Goal: Understand process/instructions: Learn about a topic

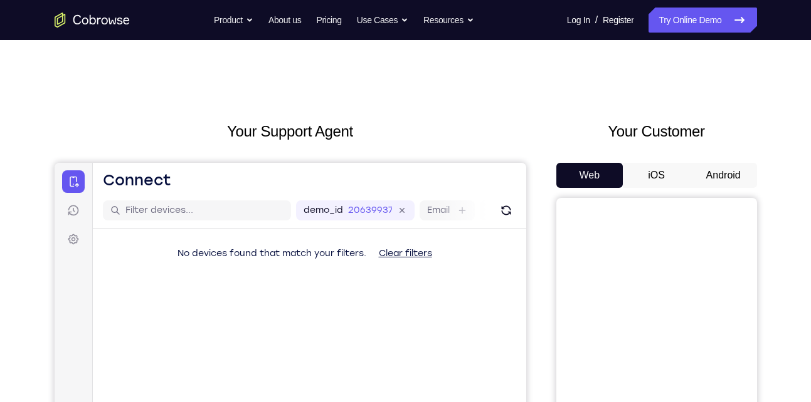
click at [726, 178] on button "Android" at bounding box center [723, 175] width 67 height 25
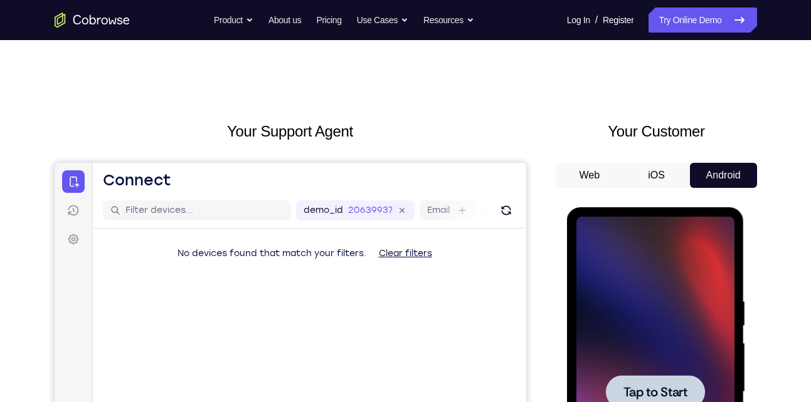
scroll to position [160, 0]
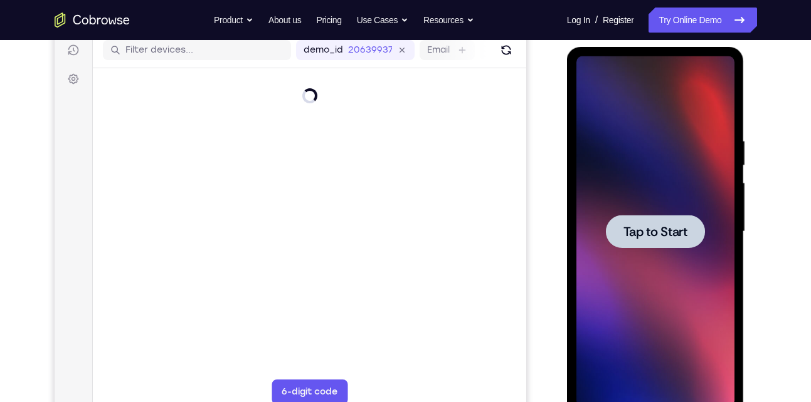
click at [665, 233] on span "Tap to Start" at bounding box center [655, 232] width 64 height 13
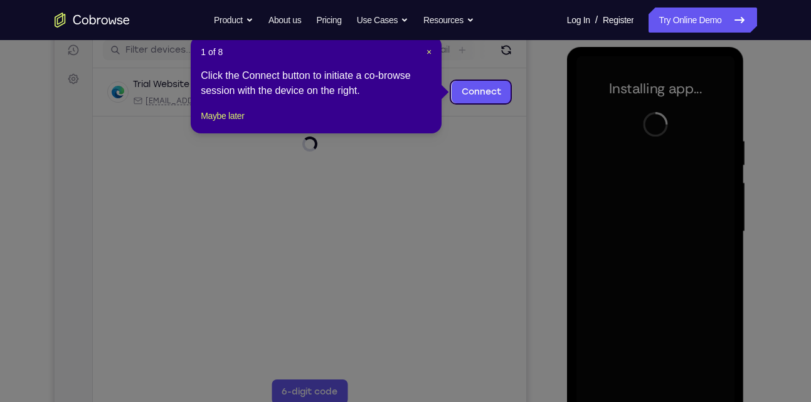
click at [424, 52] on header "1 of 8 ×" at bounding box center [316, 52] width 231 height 13
click at [429, 52] on span "×" at bounding box center [428, 52] width 5 height 10
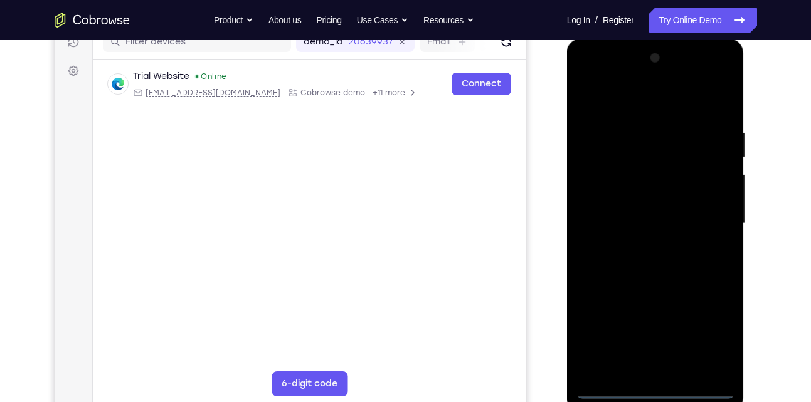
scroll to position [170, 0]
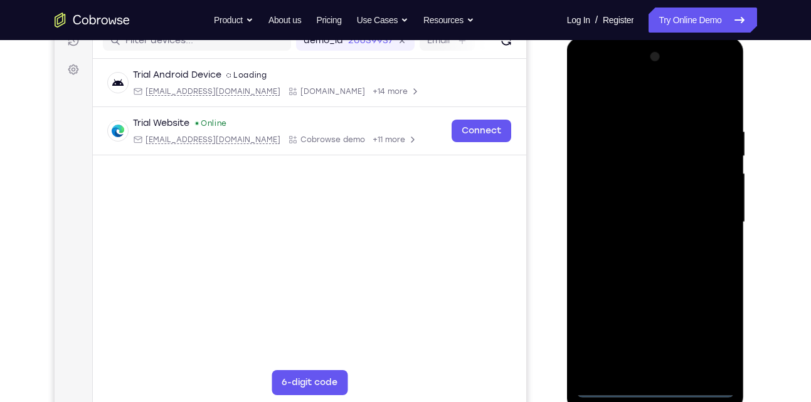
click at [659, 389] on div at bounding box center [655, 222] width 158 height 351
click at [705, 333] on div at bounding box center [655, 222] width 158 height 351
click at [642, 105] on div at bounding box center [655, 222] width 158 height 351
click at [710, 221] on div at bounding box center [655, 222] width 158 height 351
click at [641, 244] on div at bounding box center [655, 222] width 158 height 351
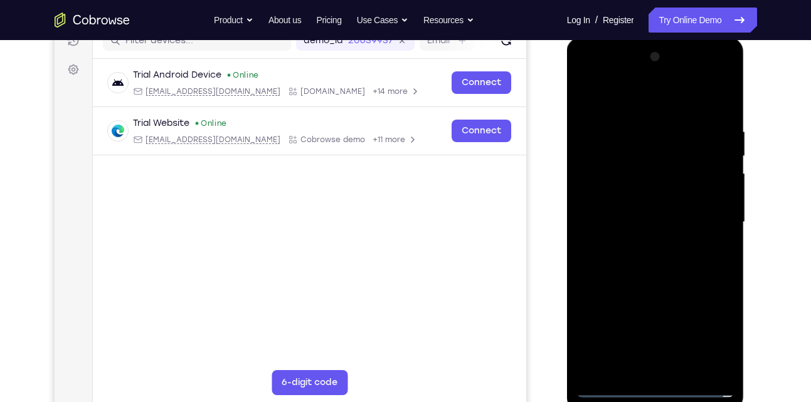
click at [639, 211] on div at bounding box center [655, 222] width 158 height 351
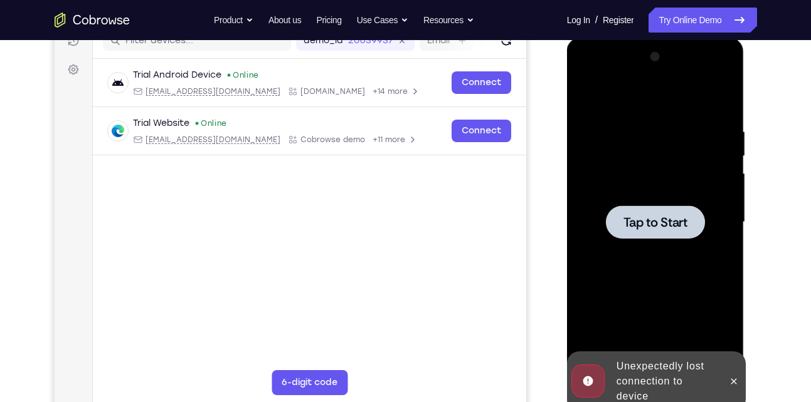
click at [639, 211] on div at bounding box center [655, 222] width 99 height 33
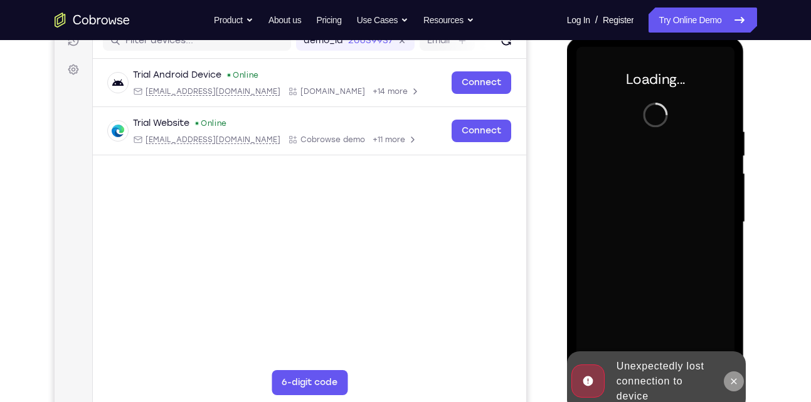
click at [735, 388] on button at bounding box center [733, 382] width 20 height 20
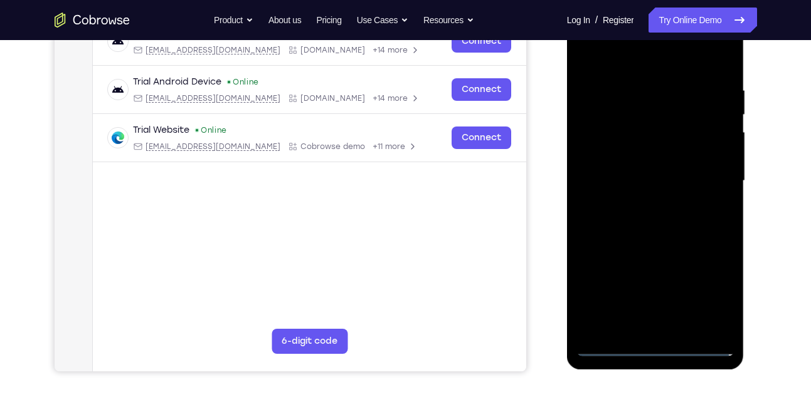
scroll to position [212, 0]
click at [653, 345] on div at bounding box center [655, 180] width 158 height 351
click at [700, 302] on div at bounding box center [655, 180] width 158 height 351
click at [614, 65] on div at bounding box center [655, 180] width 158 height 351
click at [654, 60] on div at bounding box center [655, 180] width 158 height 351
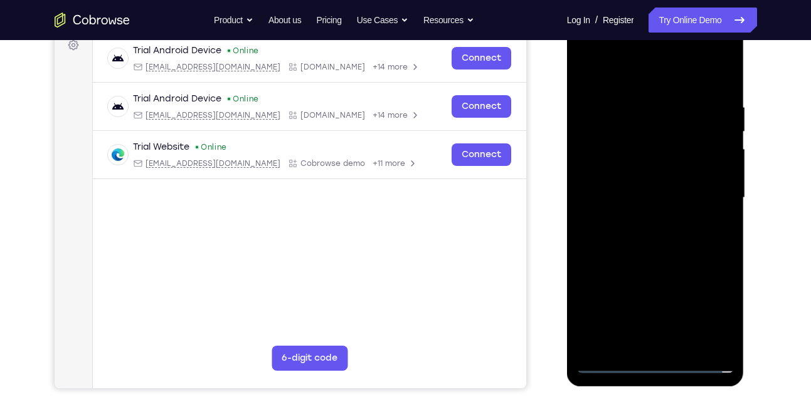
scroll to position [194, 0]
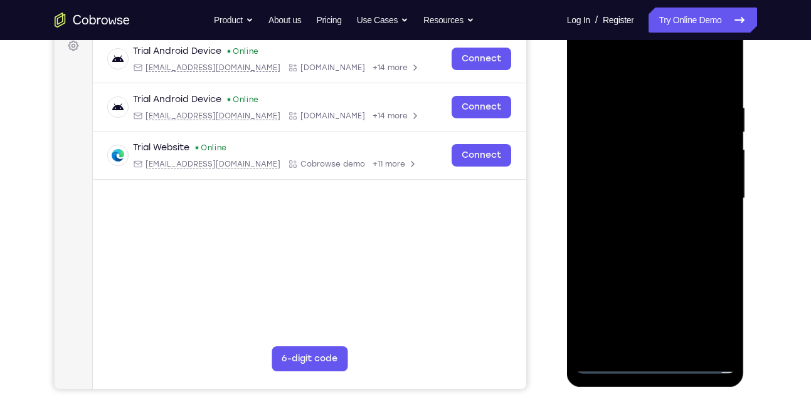
click at [624, 75] on div at bounding box center [655, 198] width 158 height 351
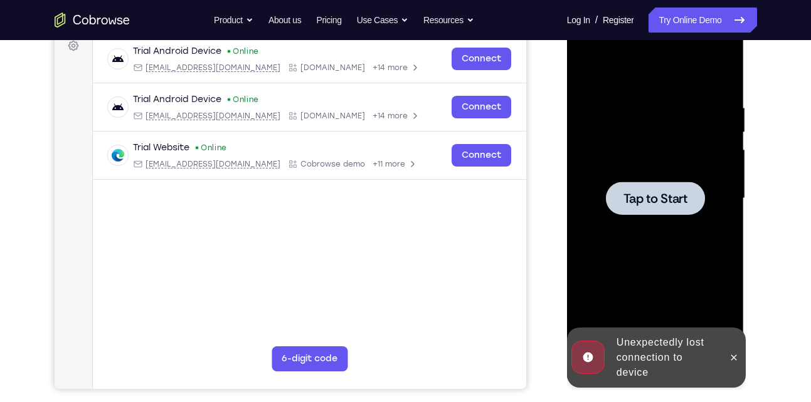
click at [641, 145] on div at bounding box center [655, 198] width 158 height 351
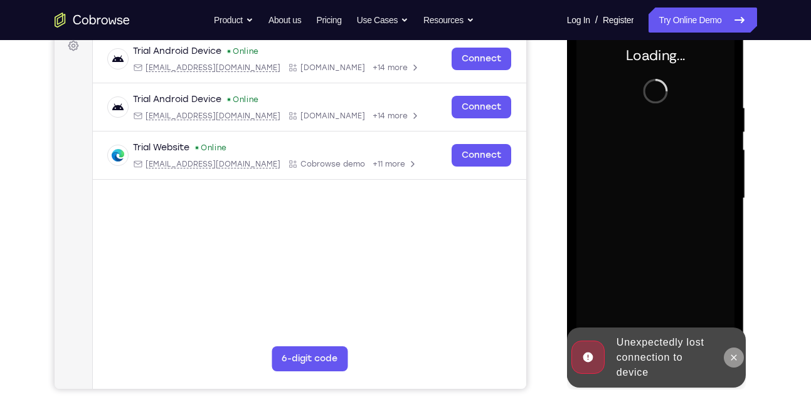
click at [737, 360] on icon at bounding box center [733, 358] width 10 height 10
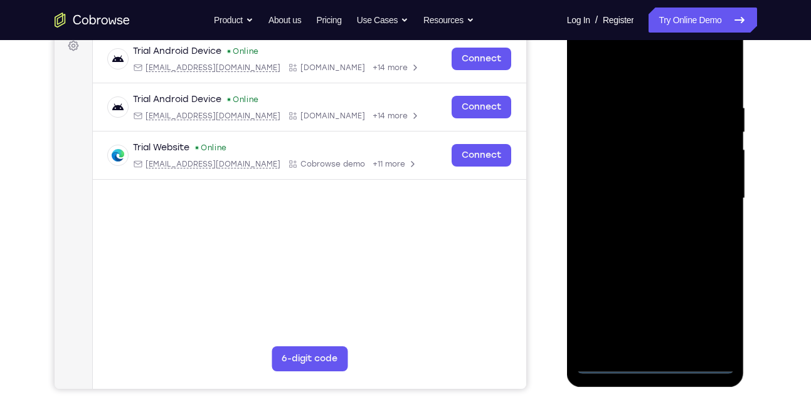
click at [656, 365] on div at bounding box center [655, 198] width 158 height 351
click at [656, 364] on div at bounding box center [655, 198] width 158 height 351
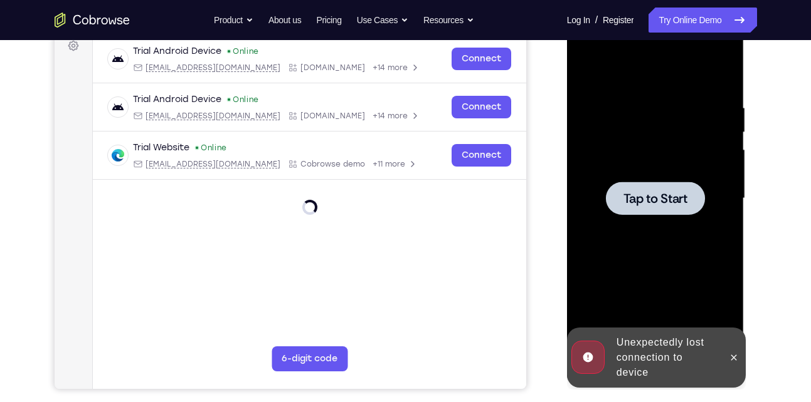
click at [607, 204] on div at bounding box center [655, 198] width 99 height 33
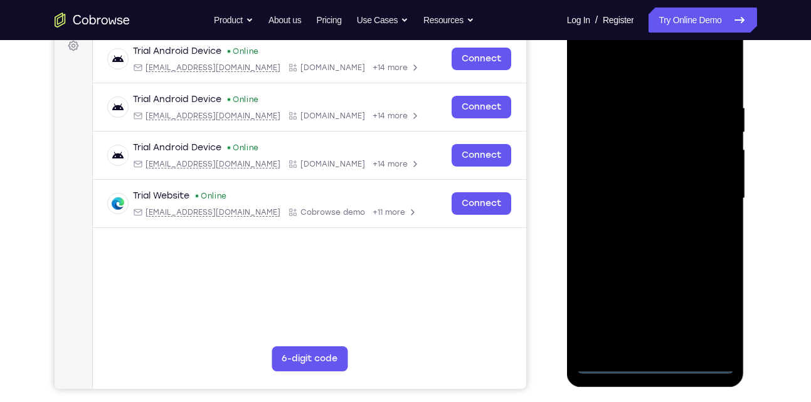
click at [657, 364] on div at bounding box center [655, 198] width 158 height 351
click at [655, 365] on div at bounding box center [655, 198] width 158 height 351
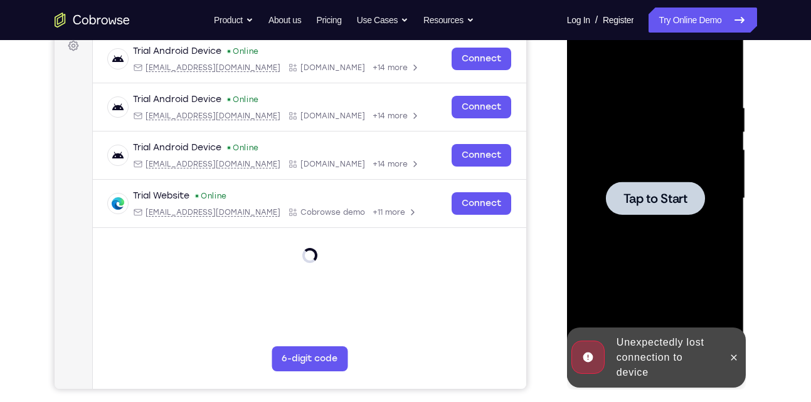
click at [680, 172] on div at bounding box center [655, 198] width 158 height 351
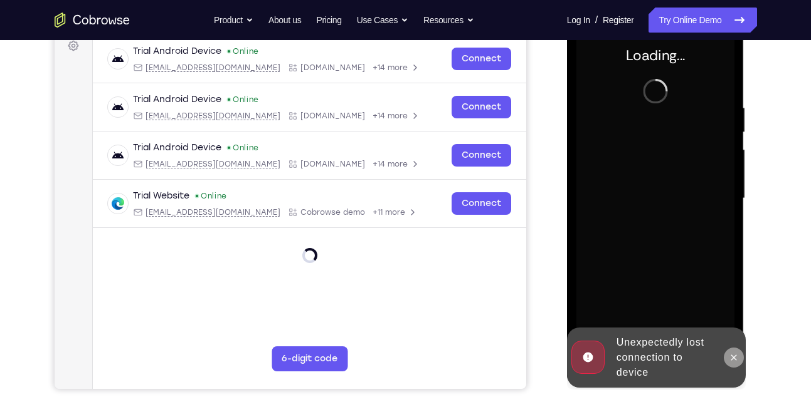
click at [730, 361] on icon at bounding box center [733, 358] width 10 height 10
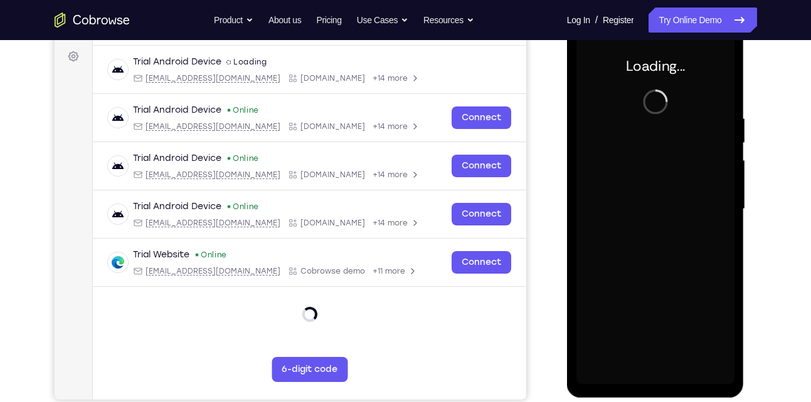
scroll to position [179, 0]
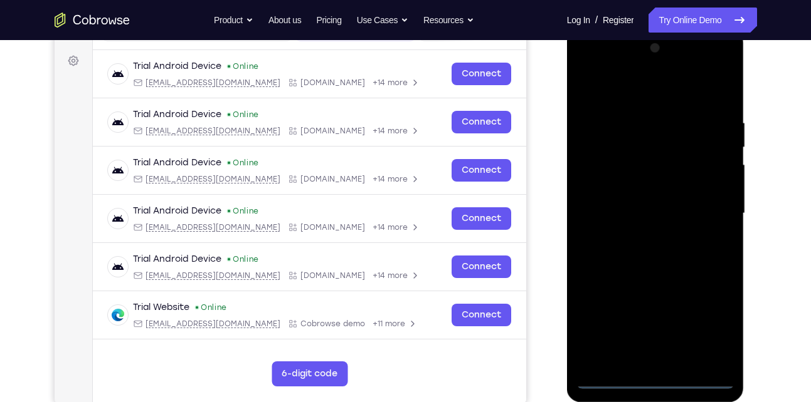
click at [656, 379] on div at bounding box center [655, 213] width 158 height 351
click at [712, 330] on div at bounding box center [655, 213] width 158 height 351
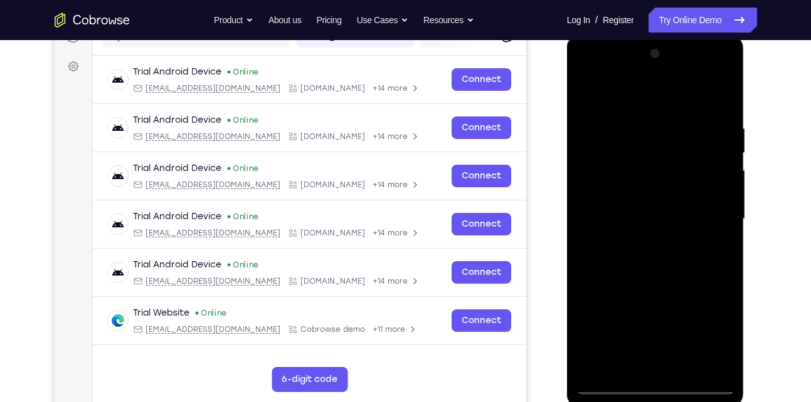
scroll to position [172, 0]
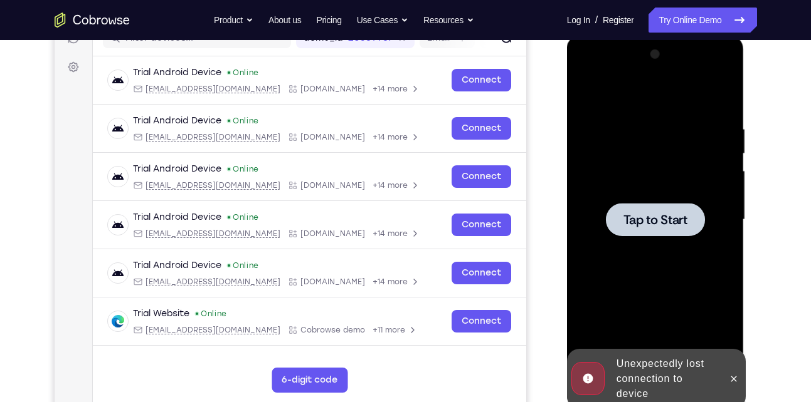
click at [653, 181] on div at bounding box center [655, 220] width 158 height 351
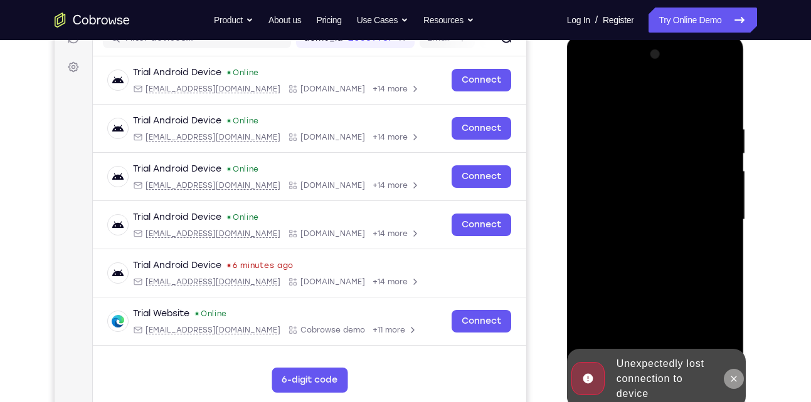
click at [735, 383] on icon at bounding box center [733, 379] width 10 height 10
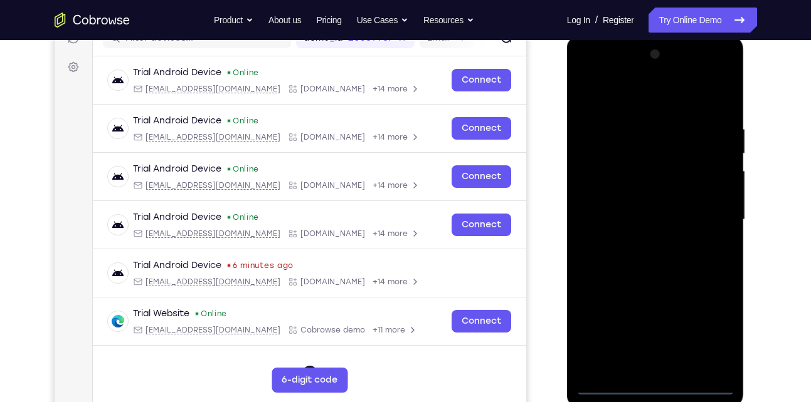
click at [653, 386] on div at bounding box center [655, 220] width 158 height 351
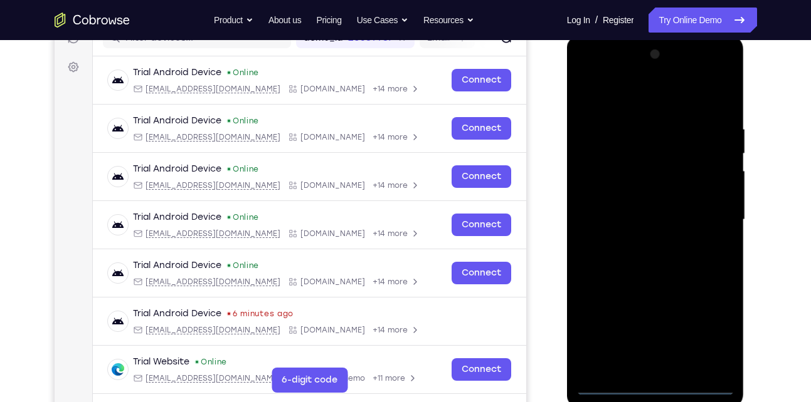
click at [716, 325] on div at bounding box center [655, 220] width 158 height 351
click at [631, 97] on div at bounding box center [655, 220] width 158 height 351
click at [705, 213] on div at bounding box center [655, 220] width 158 height 351
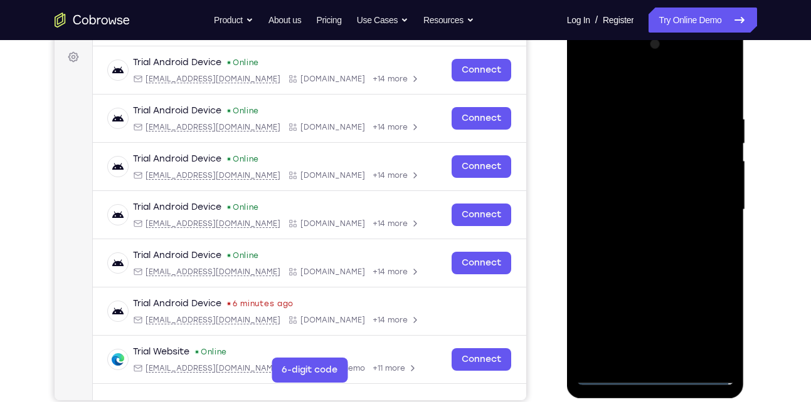
scroll to position [183, 0]
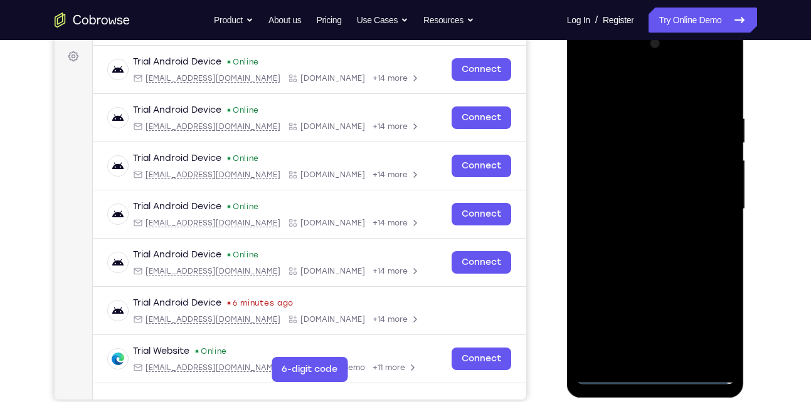
click at [641, 229] on div at bounding box center [655, 209] width 158 height 351
click at [666, 198] on div at bounding box center [655, 209] width 158 height 351
click at [671, 197] on div at bounding box center [655, 209] width 158 height 351
click at [673, 157] on div at bounding box center [655, 209] width 158 height 351
click at [668, 207] on div at bounding box center [655, 209] width 158 height 351
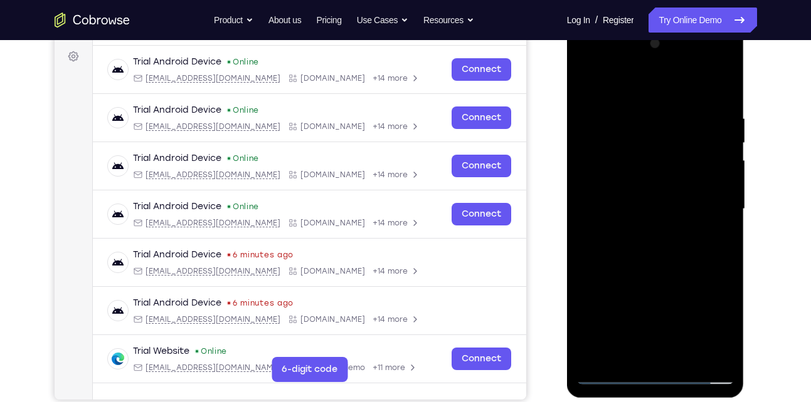
click at [651, 251] on div at bounding box center [655, 209] width 158 height 351
click at [651, 260] on div at bounding box center [655, 209] width 158 height 351
click at [686, 354] on div at bounding box center [655, 209] width 158 height 351
click at [676, 272] on div at bounding box center [655, 209] width 158 height 351
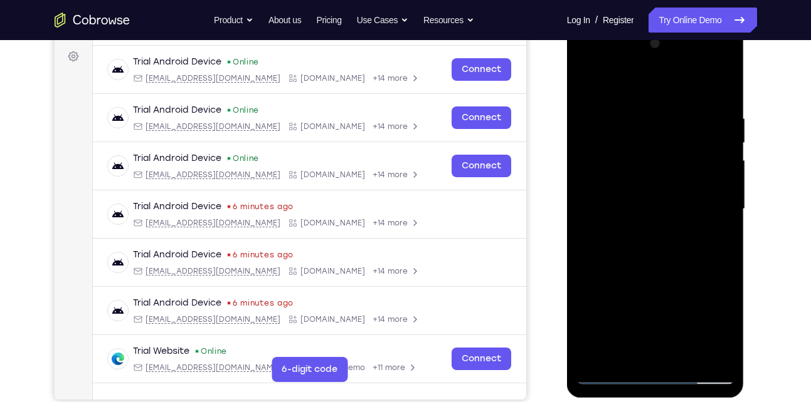
click at [648, 191] on div at bounding box center [655, 209] width 158 height 351
click at [645, 354] on div at bounding box center [655, 209] width 158 height 351
click at [586, 88] on div at bounding box center [655, 209] width 158 height 351
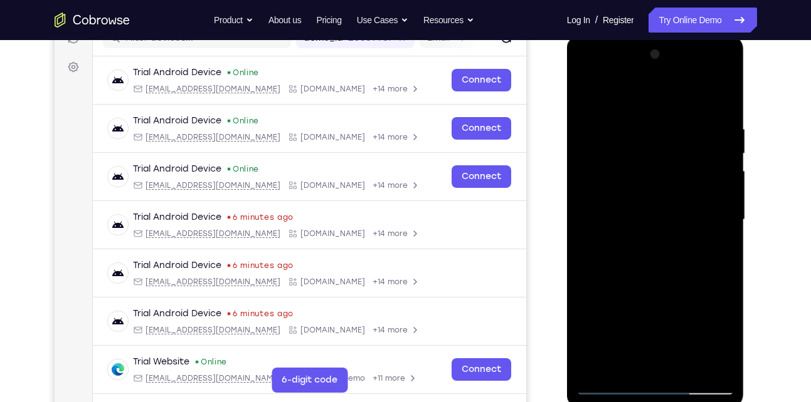
scroll to position [171, 0]
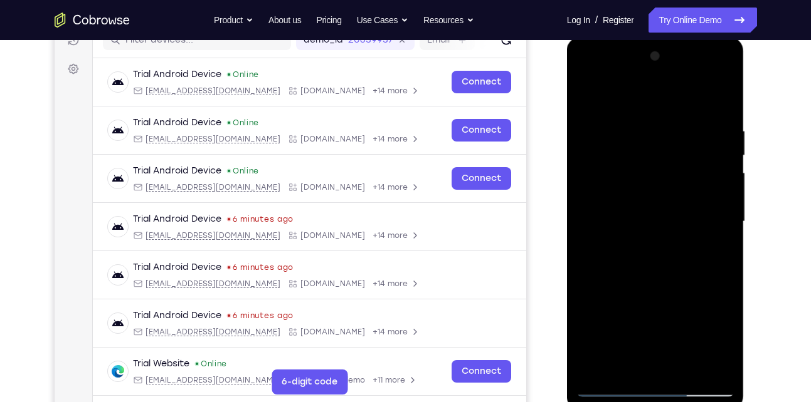
click at [593, 93] on div at bounding box center [655, 221] width 158 height 351
click at [721, 97] on div at bounding box center [655, 221] width 158 height 351
click at [652, 126] on div at bounding box center [655, 221] width 158 height 351
drag, startPoint x: 643, startPoint y: 275, endPoint x: 628, endPoint y: 149, distance: 126.8
click at [628, 149] on div at bounding box center [655, 221] width 158 height 351
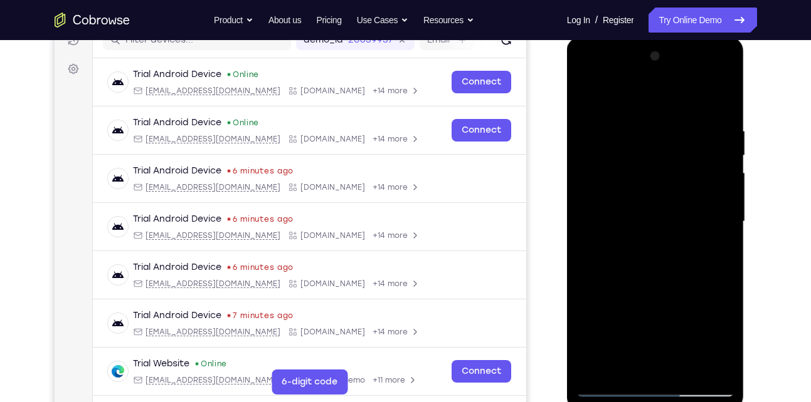
drag, startPoint x: 632, startPoint y: 302, endPoint x: 632, endPoint y: 203, distance: 99.0
click at [632, 203] on div at bounding box center [655, 221] width 158 height 351
click at [708, 368] on div at bounding box center [655, 221] width 158 height 351
drag, startPoint x: 636, startPoint y: 297, endPoint x: 627, endPoint y: 236, distance: 62.1
click at [627, 236] on div at bounding box center [655, 221] width 158 height 351
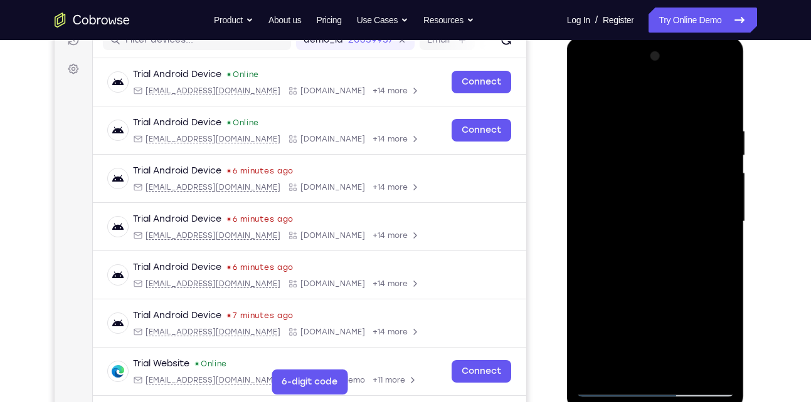
drag, startPoint x: 627, startPoint y: 236, endPoint x: 629, endPoint y: 332, distance: 95.9
click at [629, 332] on div at bounding box center [655, 221] width 158 height 351
click at [652, 231] on div at bounding box center [655, 221] width 158 height 351
click at [623, 113] on div at bounding box center [655, 221] width 158 height 351
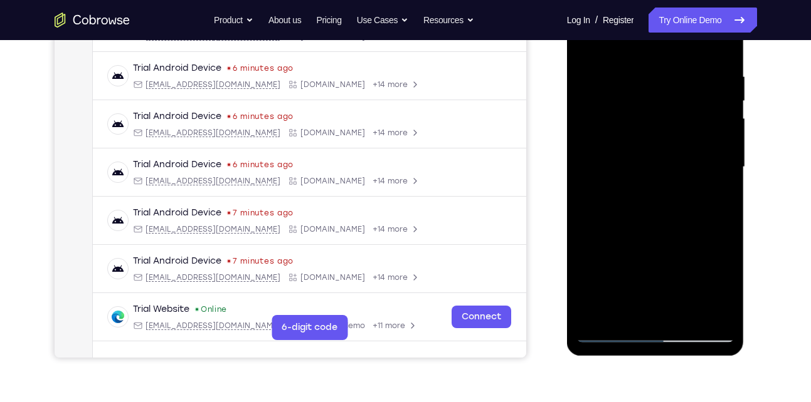
scroll to position [226, 0]
click at [610, 334] on div at bounding box center [655, 166] width 158 height 351
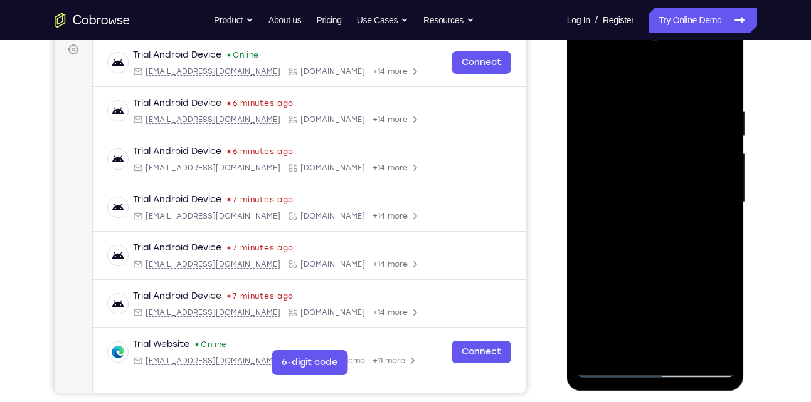
scroll to position [162, 0]
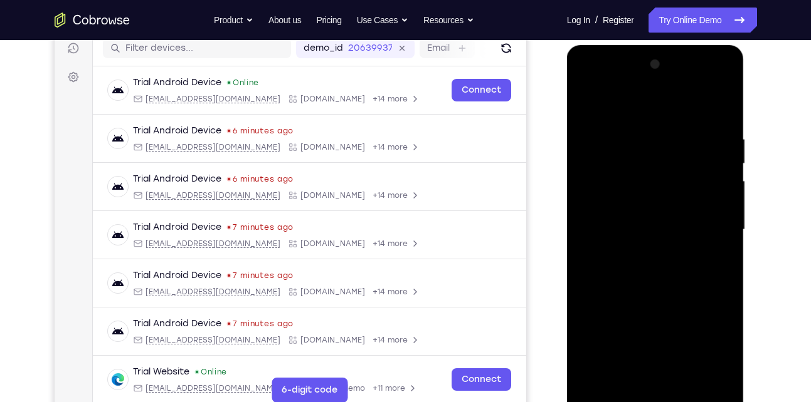
click at [721, 117] on div at bounding box center [655, 230] width 158 height 351
click at [656, 120] on div at bounding box center [655, 230] width 158 height 351
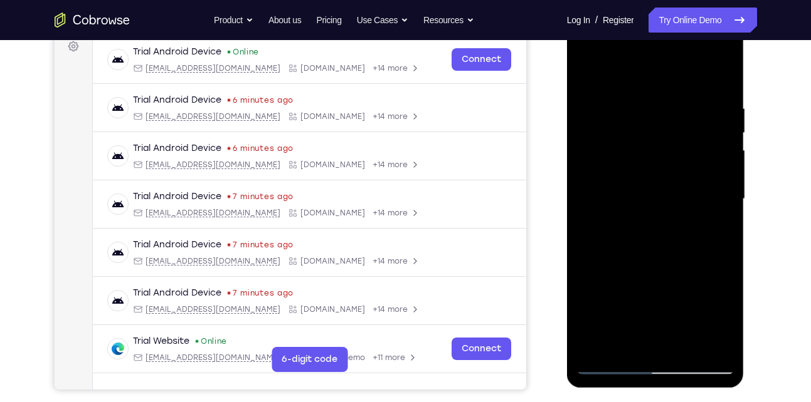
scroll to position [194, 0]
click at [609, 363] on div at bounding box center [655, 198] width 158 height 351
drag, startPoint x: 669, startPoint y: 307, endPoint x: 656, endPoint y: 236, distance: 71.9
click at [656, 236] on div at bounding box center [655, 198] width 158 height 351
click at [608, 321] on div at bounding box center [655, 198] width 158 height 351
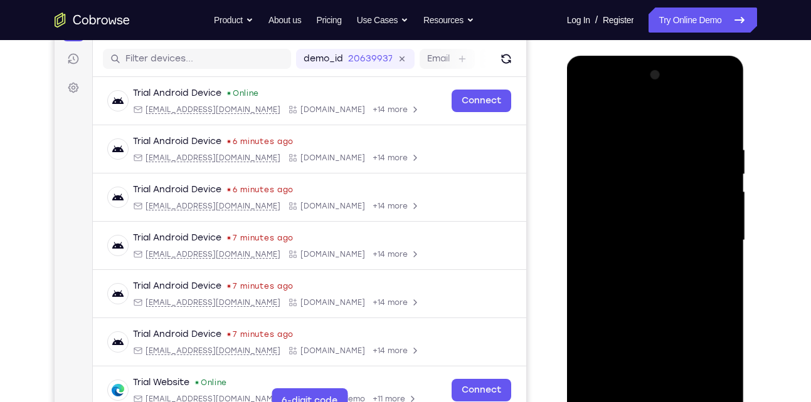
scroll to position [151, 0]
drag, startPoint x: 626, startPoint y: 236, endPoint x: 627, endPoint y: 313, distance: 77.1
click at [627, 313] on div at bounding box center [655, 241] width 158 height 351
click at [616, 321] on div at bounding box center [655, 241] width 158 height 351
drag, startPoint x: 676, startPoint y: 281, endPoint x: 667, endPoint y: 224, distance: 58.3
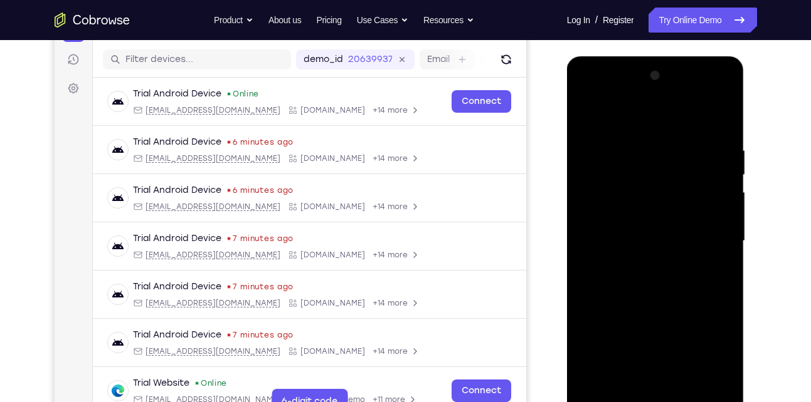
click at [667, 224] on div at bounding box center [655, 241] width 158 height 351
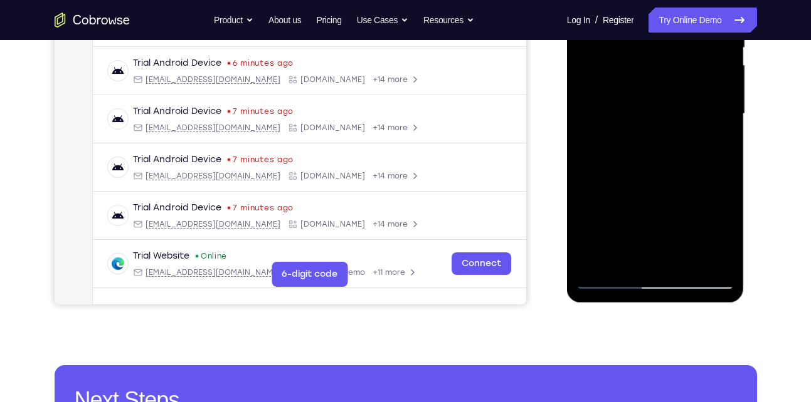
scroll to position [279, 0]
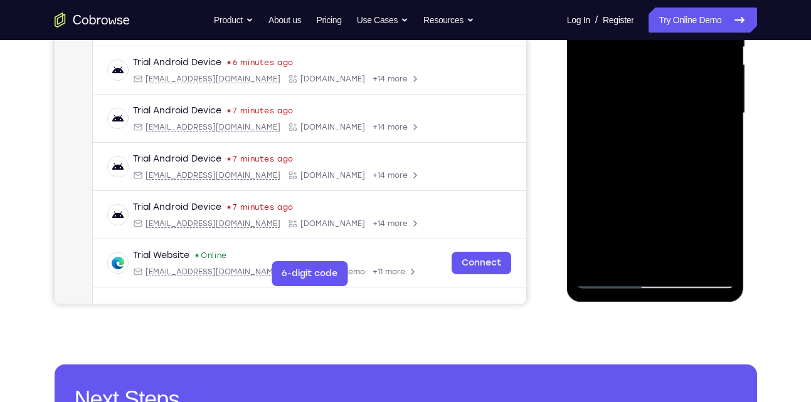
click at [709, 260] on div at bounding box center [655, 113] width 158 height 351
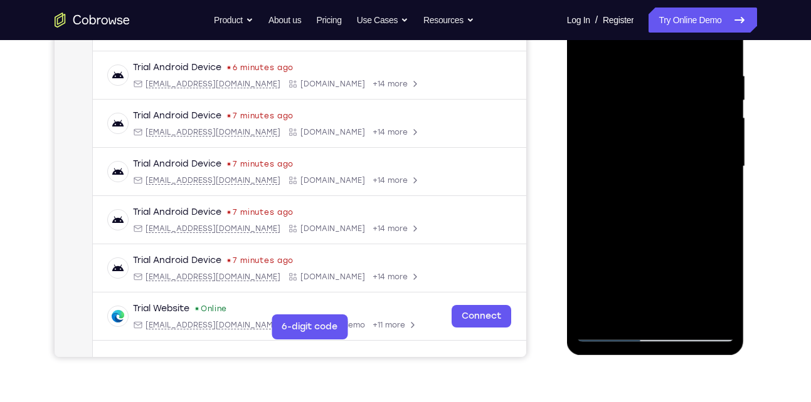
scroll to position [192, 0]
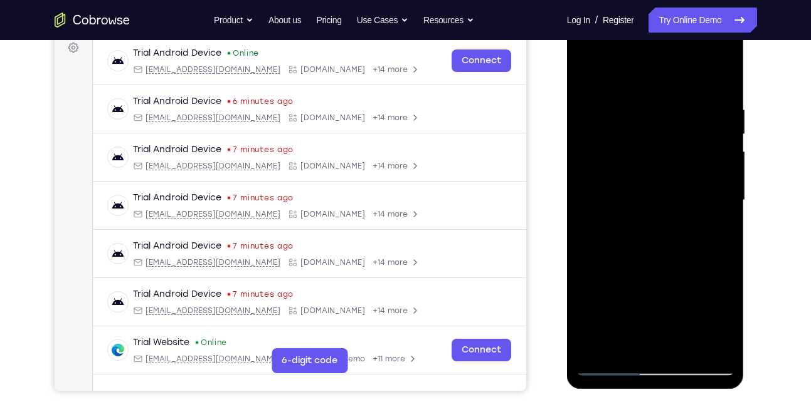
drag, startPoint x: 648, startPoint y: 221, endPoint x: 668, endPoint y: 307, distance: 88.2
click at [668, 307] on div at bounding box center [655, 200] width 158 height 351
click at [597, 126] on div at bounding box center [655, 200] width 158 height 351
click at [600, 348] on div at bounding box center [655, 200] width 158 height 351
drag, startPoint x: 677, startPoint y: 239, endPoint x: 660, endPoint y: 161, distance: 80.2
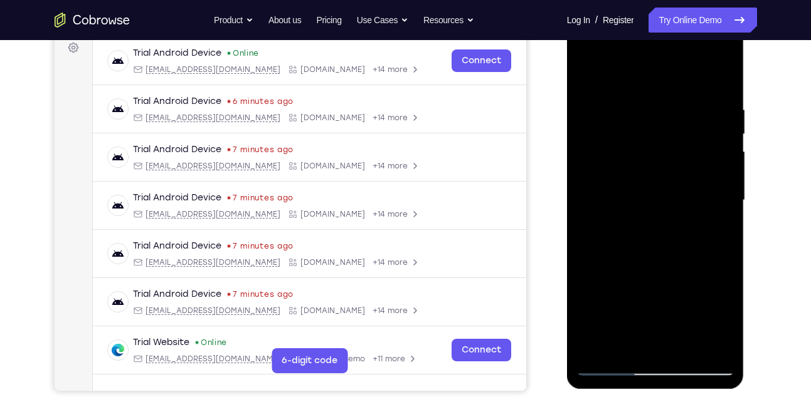
click at [660, 161] on div at bounding box center [655, 200] width 158 height 351
drag, startPoint x: 665, startPoint y: 249, endPoint x: 647, endPoint y: 160, distance: 90.2
click at [647, 160] on div at bounding box center [655, 200] width 158 height 351
drag, startPoint x: 665, startPoint y: 251, endPoint x: 648, endPoint y: 161, distance: 91.3
click at [648, 161] on div at bounding box center [655, 200] width 158 height 351
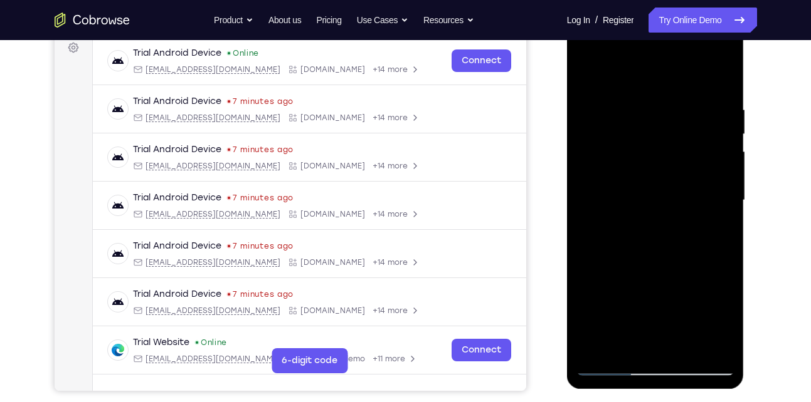
drag, startPoint x: 665, startPoint y: 248, endPoint x: 647, endPoint y: 164, distance: 85.2
click at [647, 164] on div at bounding box center [655, 200] width 158 height 351
drag, startPoint x: 658, startPoint y: 256, endPoint x: 653, endPoint y: 167, distance: 89.2
click at [653, 167] on div at bounding box center [655, 200] width 158 height 351
drag, startPoint x: 653, startPoint y: 262, endPoint x: 649, endPoint y: 184, distance: 78.5
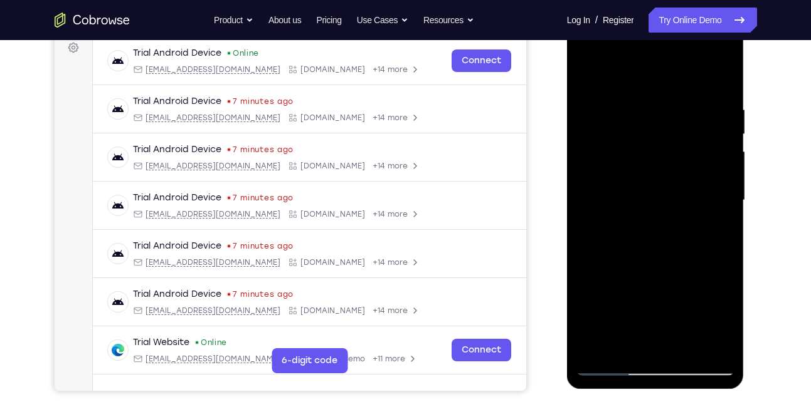
click at [649, 184] on div at bounding box center [655, 200] width 158 height 351
drag, startPoint x: 654, startPoint y: 261, endPoint x: 647, endPoint y: 186, distance: 75.0
click at [647, 186] on div at bounding box center [655, 200] width 158 height 351
drag, startPoint x: 659, startPoint y: 266, endPoint x: 648, endPoint y: 174, distance: 93.5
click at [648, 174] on div at bounding box center [655, 200] width 158 height 351
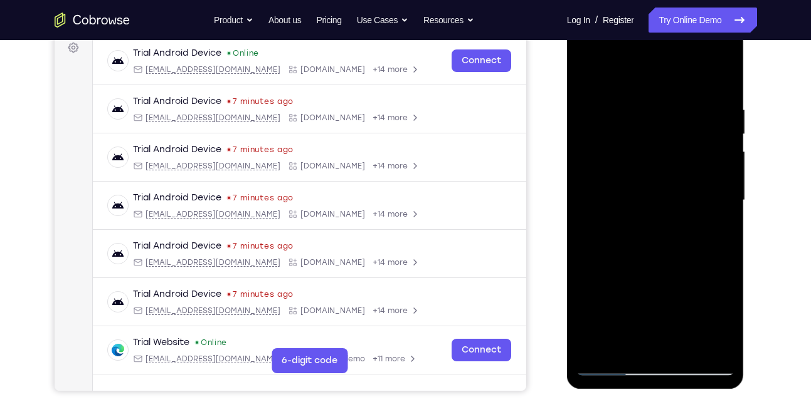
click at [703, 269] on div at bounding box center [655, 200] width 158 height 351
drag, startPoint x: 675, startPoint y: 280, endPoint x: 648, endPoint y: 135, distance: 147.3
click at [648, 135] on div at bounding box center [655, 200] width 158 height 351
drag, startPoint x: 658, startPoint y: 260, endPoint x: 644, endPoint y: 172, distance: 89.4
click at [644, 172] on div at bounding box center [655, 200] width 158 height 351
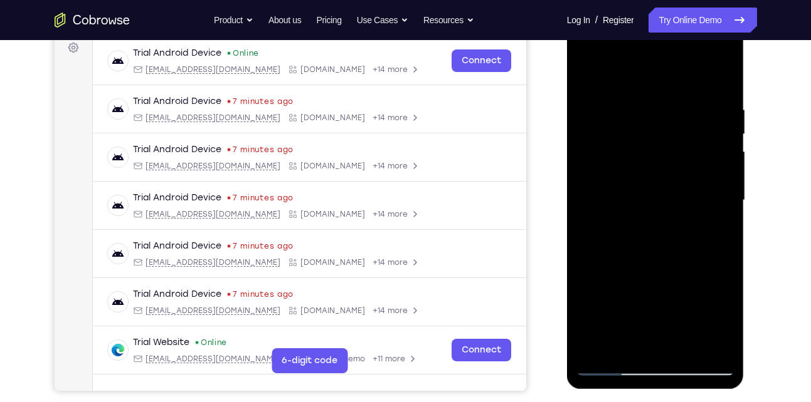
drag, startPoint x: 643, startPoint y: 241, endPoint x: 636, endPoint y: 182, distance: 59.3
click at [636, 182] on div at bounding box center [655, 200] width 158 height 351
drag, startPoint x: 644, startPoint y: 279, endPoint x: 636, endPoint y: 171, distance: 108.1
click at [636, 171] on div at bounding box center [655, 200] width 158 height 351
drag, startPoint x: 653, startPoint y: 295, endPoint x: 656, endPoint y: 264, distance: 31.4
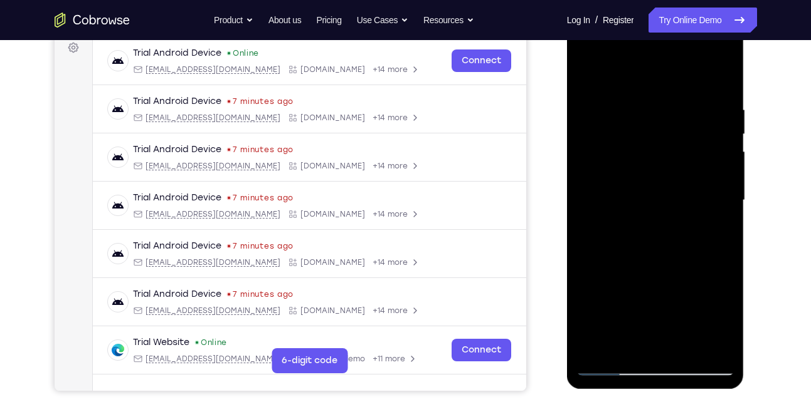
click at [656, 264] on div at bounding box center [655, 200] width 158 height 351
drag, startPoint x: 656, startPoint y: 264, endPoint x: 644, endPoint y: 180, distance: 84.8
click at [644, 180] on div at bounding box center [655, 200] width 158 height 351
drag, startPoint x: 666, startPoint y: 262, endPoint x: 650, endPoint y: 155, distance: 108.4
click at [650, 155] on div at bounding box center [655, 200] width 158 height 351
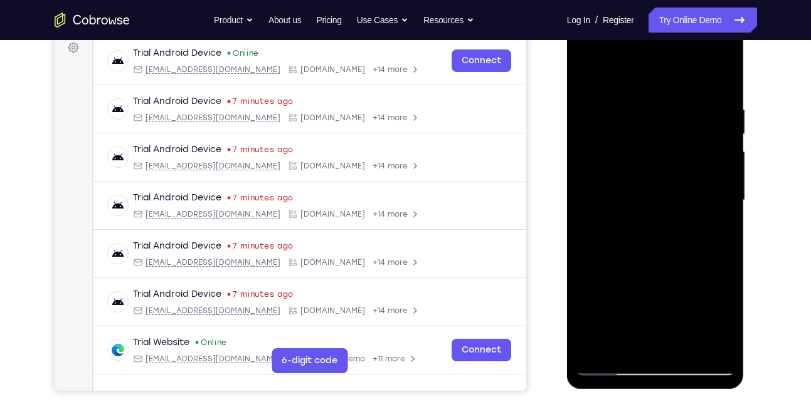
drag, startPoint x: 667, startPoint y: 255, endPoint x: 658, endPoint y: 189, distance: 67.0
click at [658, 189] on div at bounding box center [655, 200] width 158 height 351
drag, startPoint x: 666, startPoint y: 250, endPoint x: 653, endPoint y: 184, distance: 67.0
click at [653, 184] on div at bounding box center [655, 200] width 158 height 351
drag, startPoint x: 659, startPoint y: 246, endPoint x: 647, endPoint y: 174, distance: 73.1
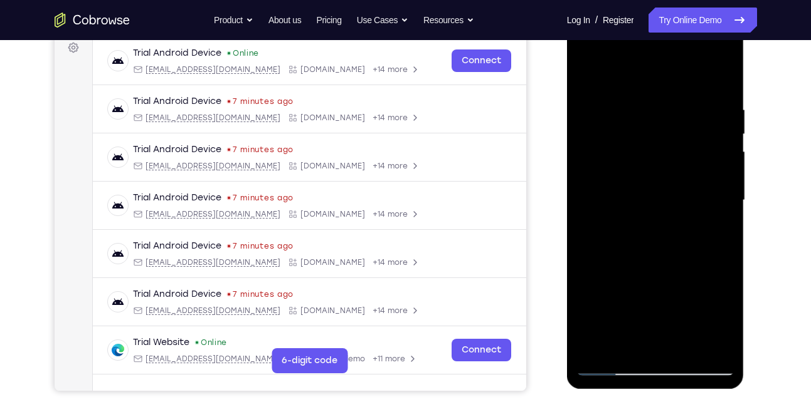
click at [647, 174] on div at bounding box center [655, 200] width 158 height 351
drag, startPoint x: 657, startPoint y: 238, endPoint x: 648, endPoint y: 175, distance: 64.0
click at [648, 175] on div at bounding box center [655, 200] width 158 height 351
drag, startPoint x: 661, startPoint y: 253, endPoint x: 653, endPoint y: 187, distance: 66.4
click at [653, 187] on div at bounding box center [655, 200] width 158 height 351
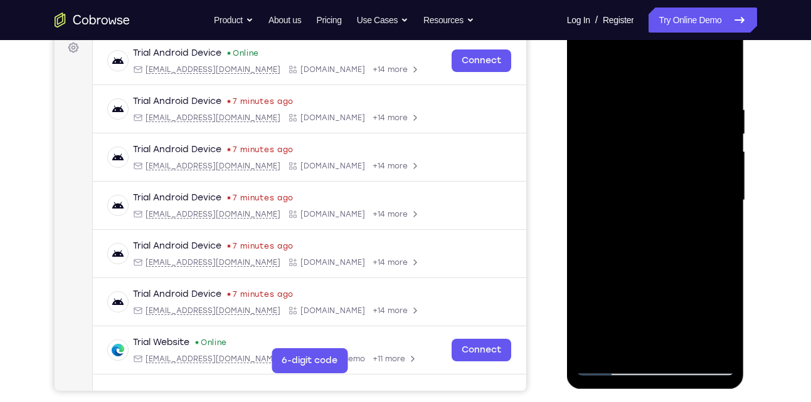
drag, startPoint x: 653, startPoint y: 187, endPoint x: 654, endPoint y: 139, distance: 47.7
click at [654, 139] on div at bounding box center [655, 200] width 158 height 351
drag, startPoint x: 653, startPoint y: 224, endPoint x: 646, endPoint y: 156, distance: 68.6
click at [646, 156] on div at bounding box center [655, 200] width 158 height 351
drag, startPoint x: 645, startPoint y: 238, endPoint x: 648, endPoint y: 159, distance: 78.4
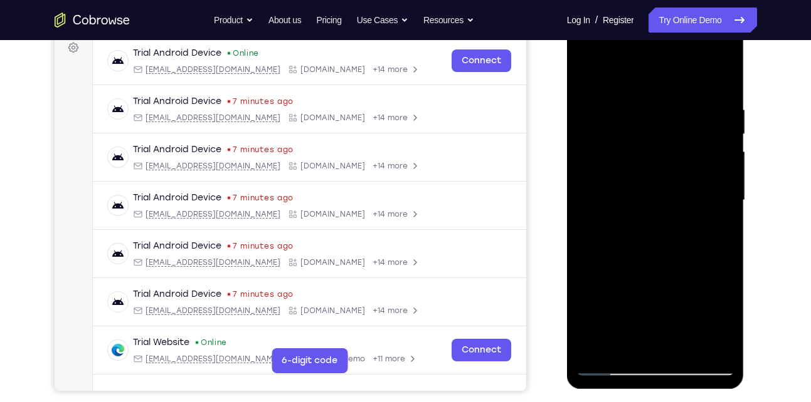
click at [648, 159] on div at bounding box center [655, 200] width 158 height 351
drag, startPoint x: 667, startPoint y: 241, endPoint x: 663, endPoint y: 177, distance: 64.1
click at [663, 177] on div at bounding box center [655, 200] width 158 height 351
drag, startPoint x: 667, startPoint y: 225, endPoint x: 654, endPoint y: 155, distance: 70.7
click at [654, 155] on div at bounding box center [655, 200] width 158 height 351
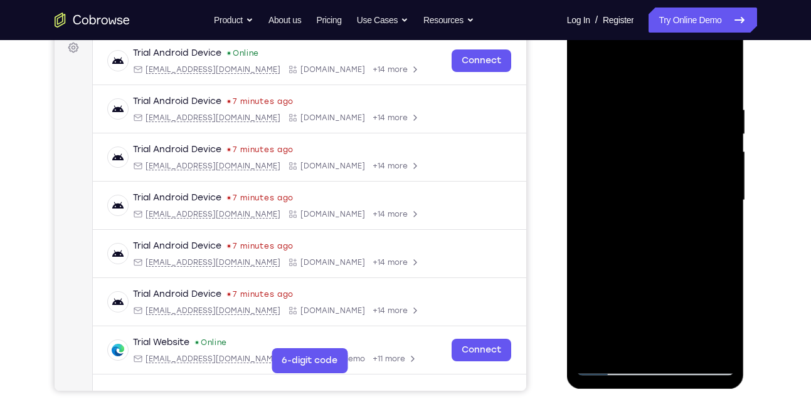
drag, startPoint x: 661, startPoint y: 229, endPoint x: 657, endPoint y: 164, distance: 65.9
click at [657, 164] on div at bounding box center [655, 200] width 158 height 351
drag, startPoint x: 670, startPoint y: 229, endPoint x: 665, endPoint y: 167, distance: 61.6
click at [665, 167] on div at bounding box center [655, 200] width 158 height 351
drag, startPoint x: 652, startPoint y: 256, endPoint x: 644, endPoint y: 161, distance: 95.0
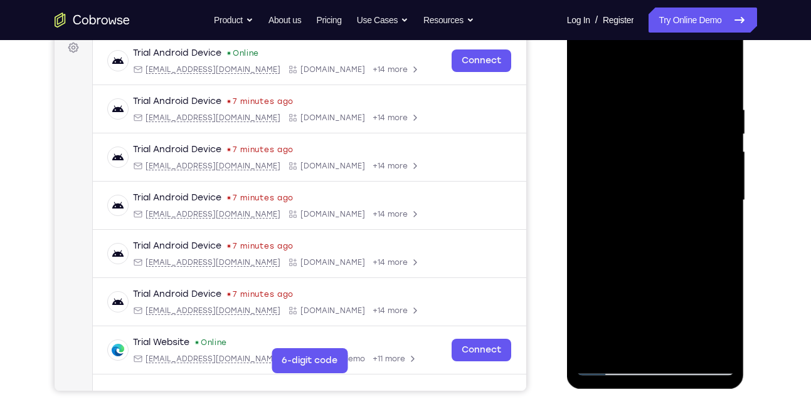
click at [644, 161] on div at bounding box center [655, 200] width 158 height 351
drag, startPoint x: 682, startPoint y: 244, endPoint x: 665, endPoint y: 160, distance: 85.8
click at [665, 160] on div at bounding box center [655, 200] width 158 height 351
drag, startPoint x: 659, startPoint y: 237, endPoint x: 641, endPoint y: 167, distance: 71.9
click at [641, 167] on div at bounding box center [655, 200] width 158 height 351
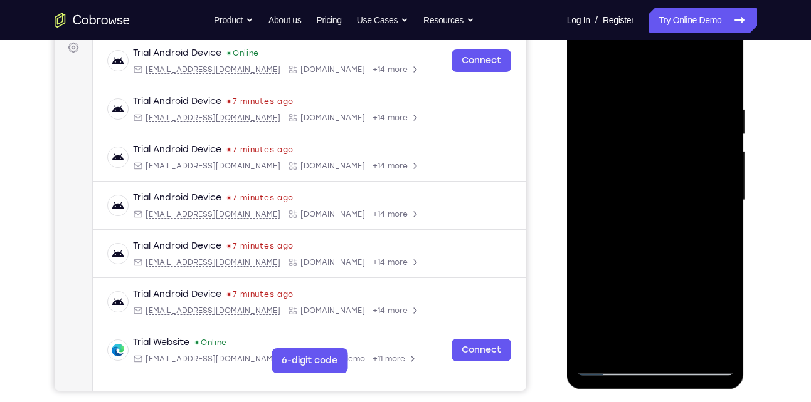
drag
click at [646, 184] on div at bounding box center [655, 200] width 158 height 351
click at [601, 127] on div at bounding box center [655, 200] width 158 height 351
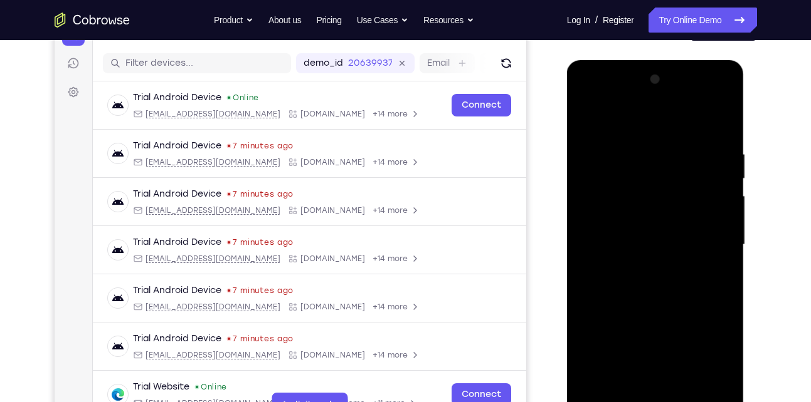
click at [715, 129] on div at bounding box center [655, 245] width 158 height 351
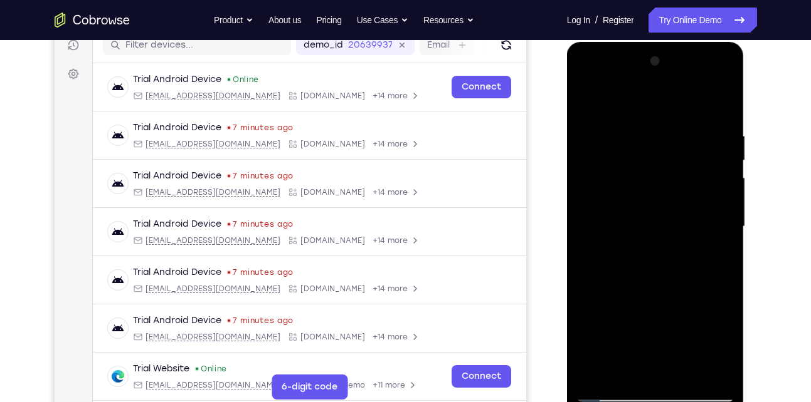
scroll to position [166, 0]
click at [653, 238] on div at bounding box center [655, 226] width 158 height 351
click at [628, 117] on div at bounding box center [655, 226] width 158 height 351
click at [720, 115] on div at bounding box center [655, 226] width 158 height 351
click at [634, 117] on div at bounding box center [655, 226] width 158 height 351
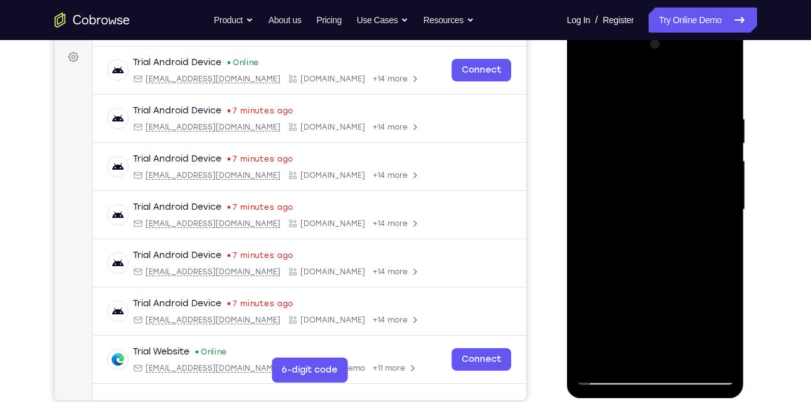
scroll to position [183, 0]
click at [611, 374] on div at bounding box center [655, 209] width 158 height 351
click at [683, 360] on div at bounding box center [655, 209] width 158 height 351
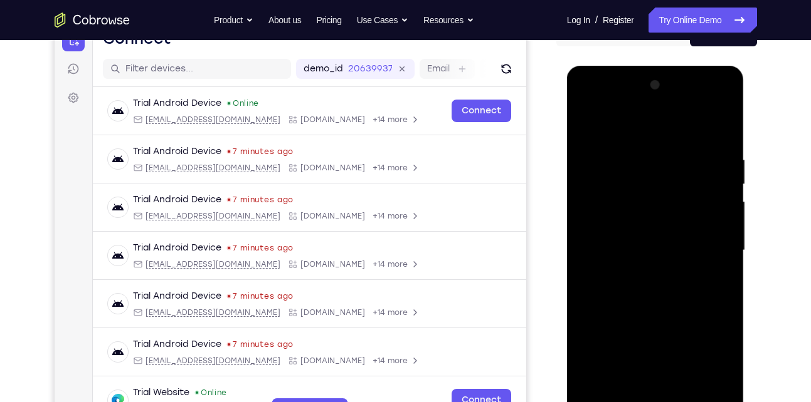
scroll to position [140, 0]
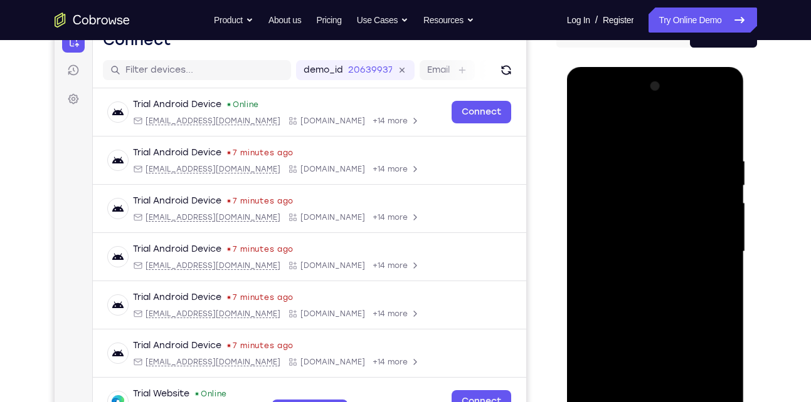
click at [592, 129] on div at bounding box center [655, 251] width 158 height 351
click at [638, 157] on div at bounding box center [655, 251] width 158 height 351
click at [714, 137] on div at bounding box center [655, 251] width 158 height 351
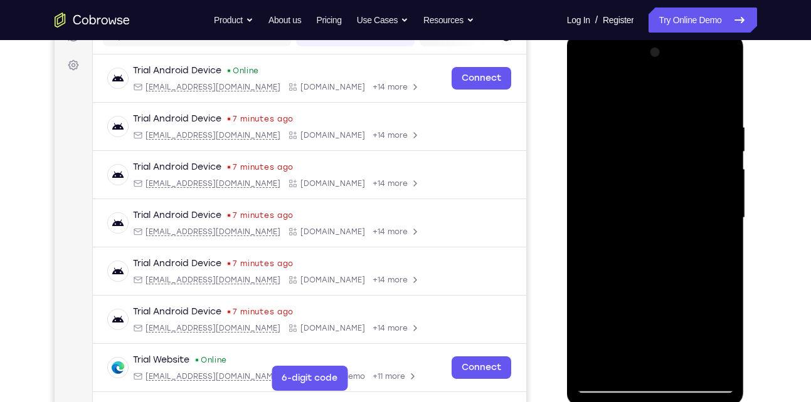
click at [714, 366] on div at bounding box center [655, 218] width 158 height 351
click at [657, 234] on div at bounding box center [655, 218] width 158 height 351
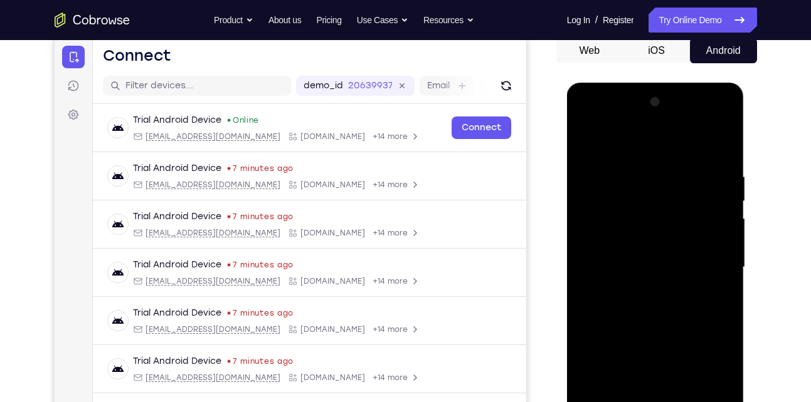
scroll to position [123, 0]
